Goal: Information Seeking & Learning: Learn about a topic

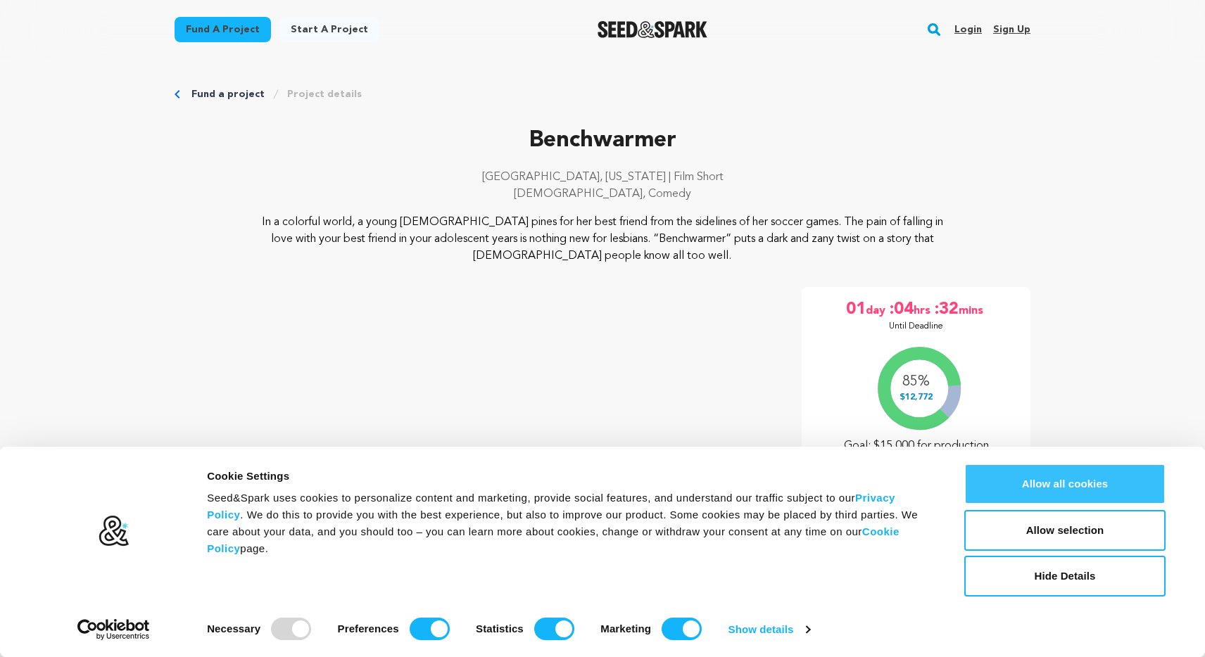
click at [1101, 479] on button "Allow all cookies" at bounding box center [1064, 484] width 201 height 41
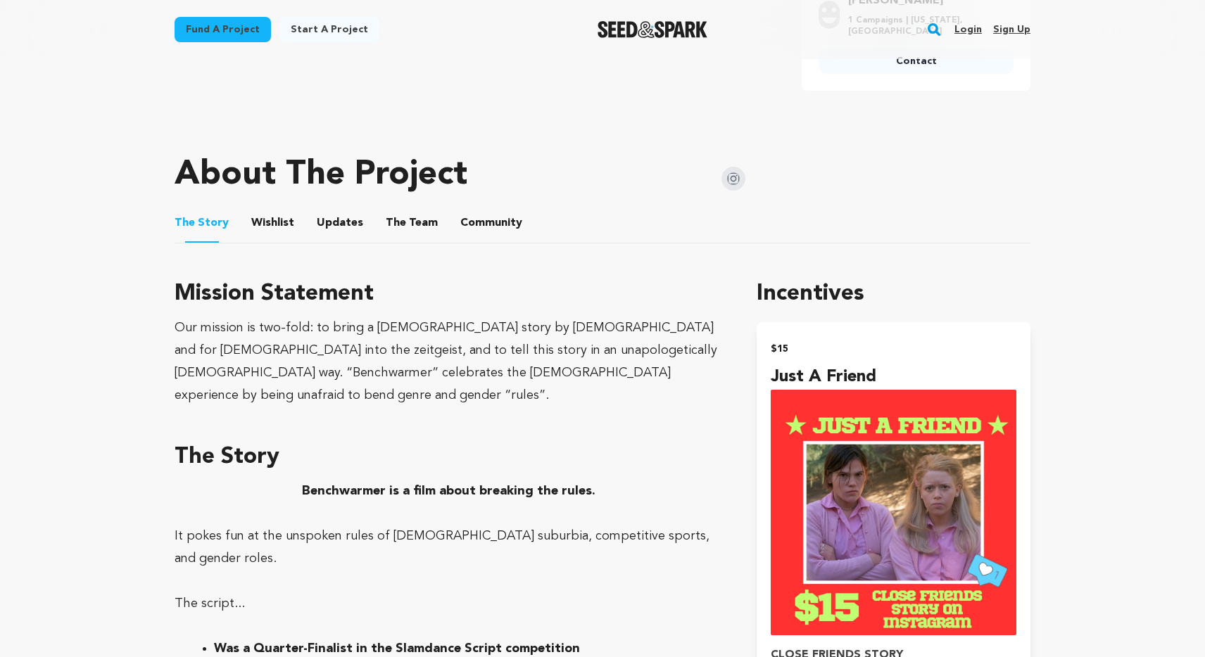
scroll to position [541, 0]
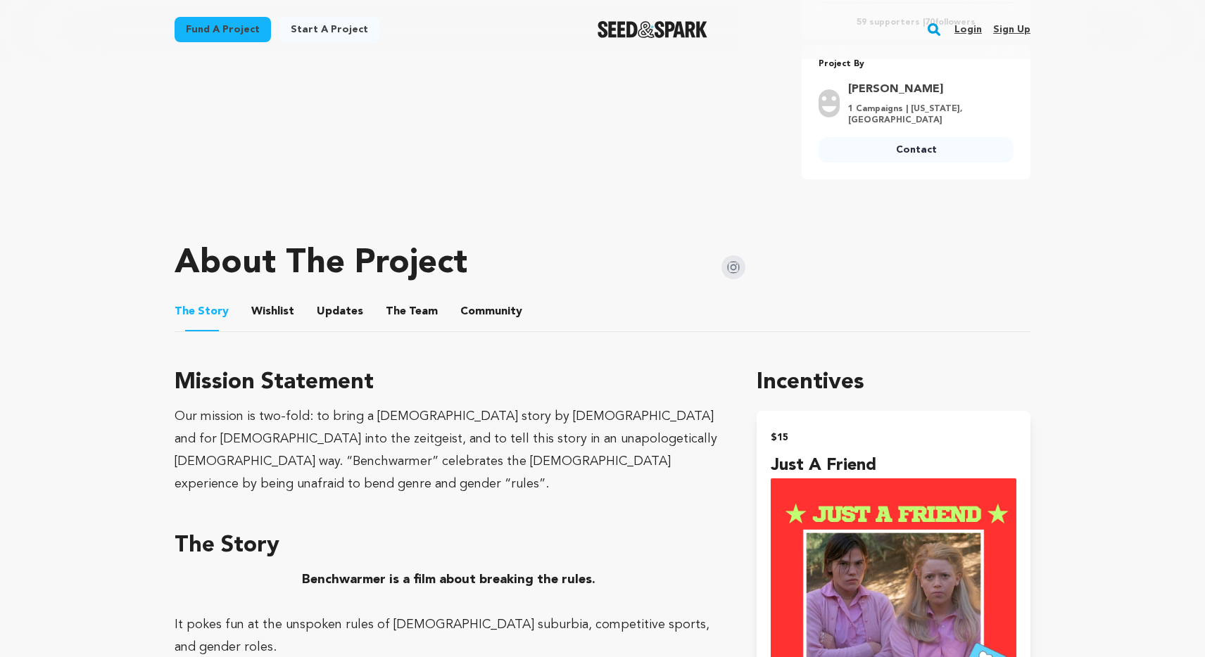
click at [329, 310] on button "Updates" at bounding box center [340, 315] width 34 height 34
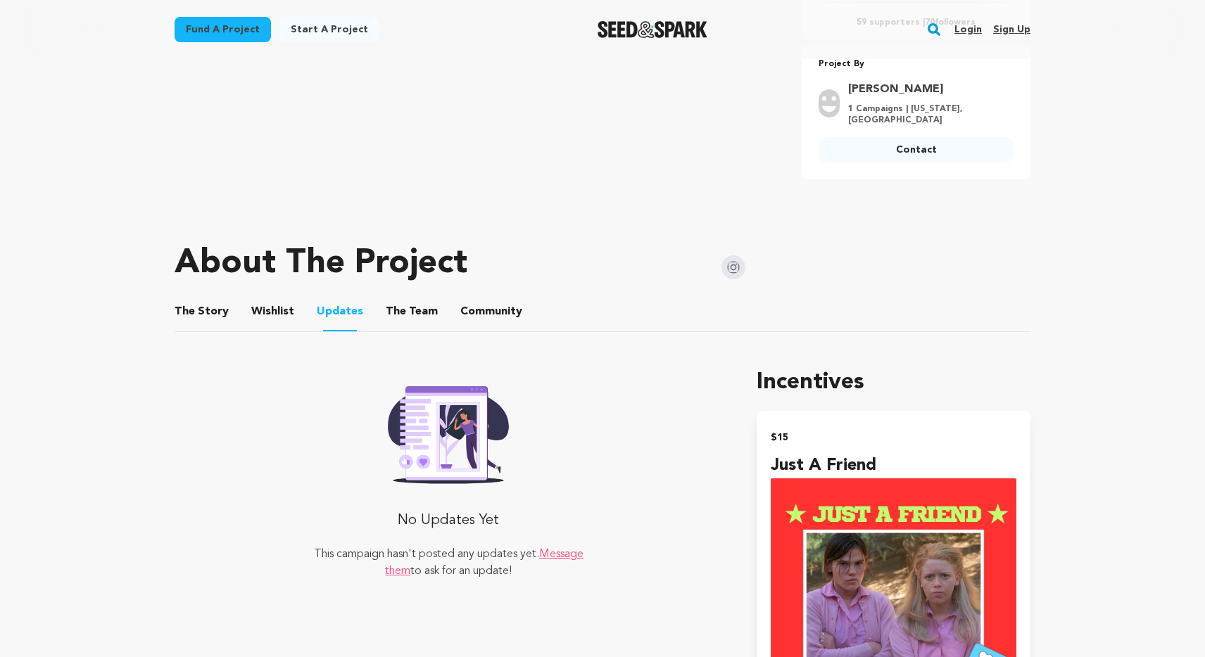
click at [395, 308] on button "The Team" at bounding box center [412, 315] width 34 height 34
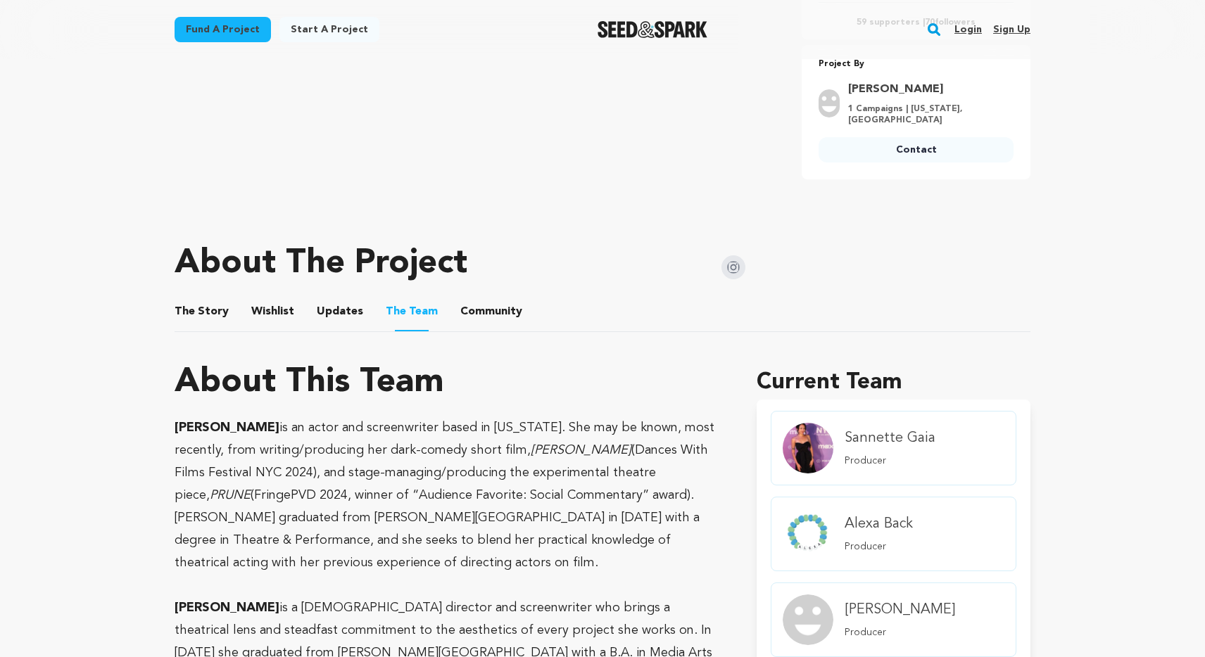
click at [474, 323] on button "Community" at bounding box center [491, 315] width 34 height 34
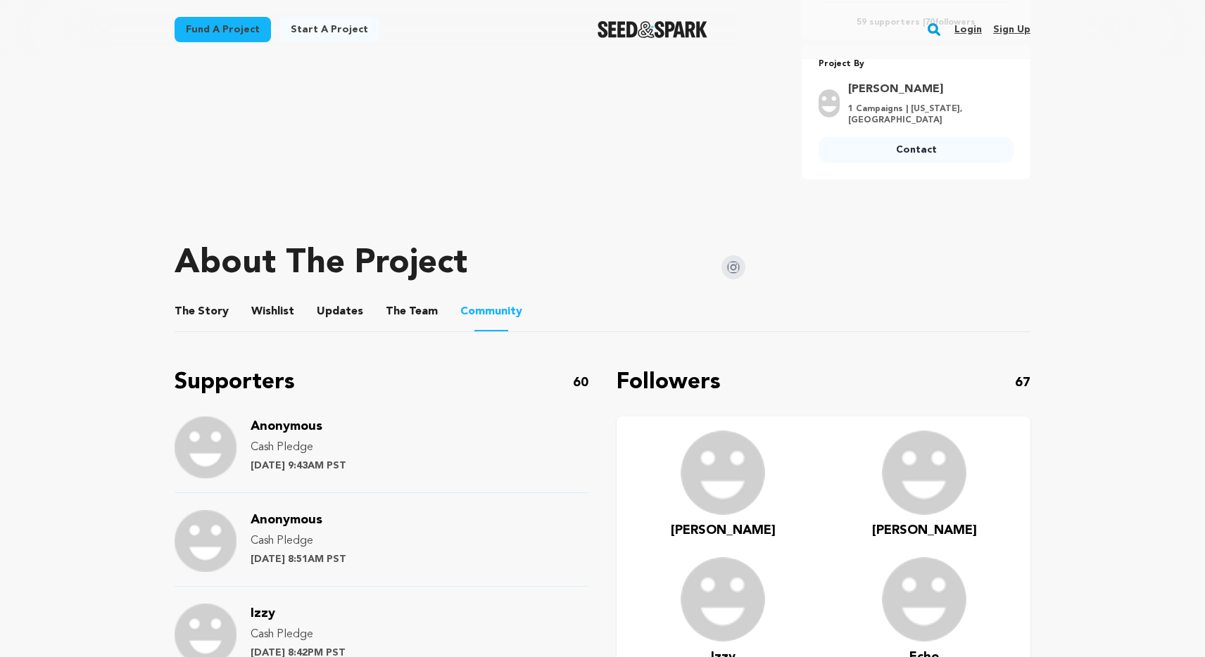
drag, startPoint x: 1204, startPoint y: 171, endPoint x: 1205, endPoint y: 190, distance: 19.1
click at [1204, 190] on html "Consent Details [#IABV2SETTINGS#] About Cookie Settings Seed&Spark uses cookies…" at bounding box center [602, 627] width 1205 height 2336
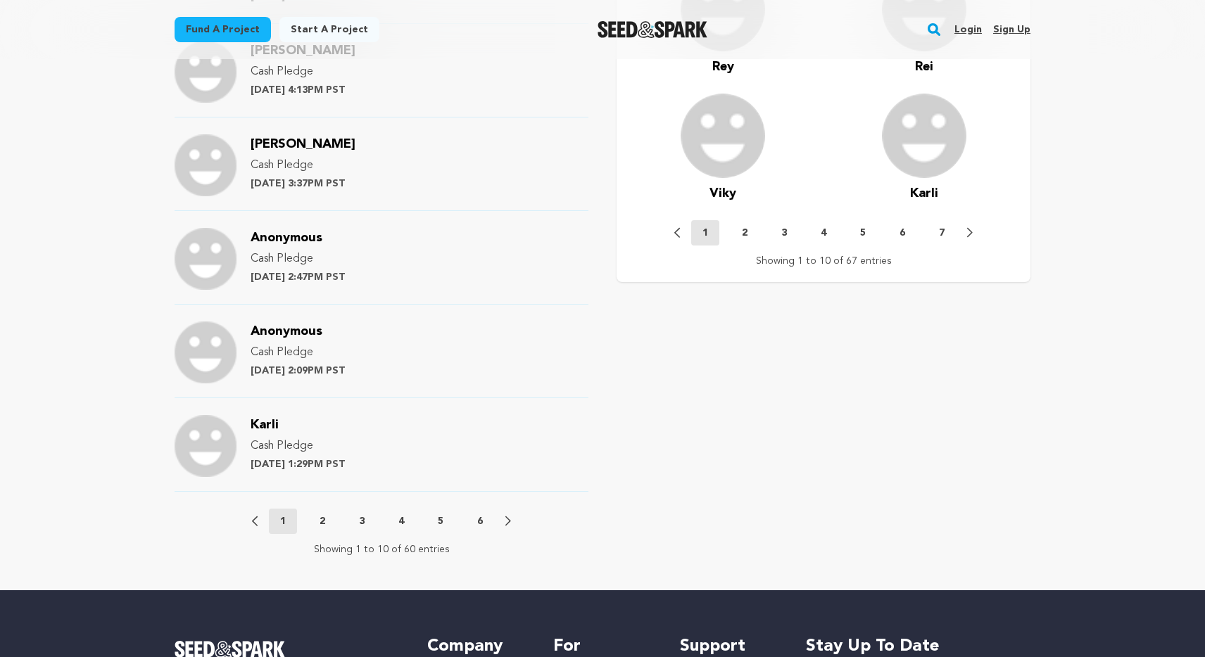
scroll to position [1392, 0]
